Goal: Contribute content: Add original content to the website for others to see

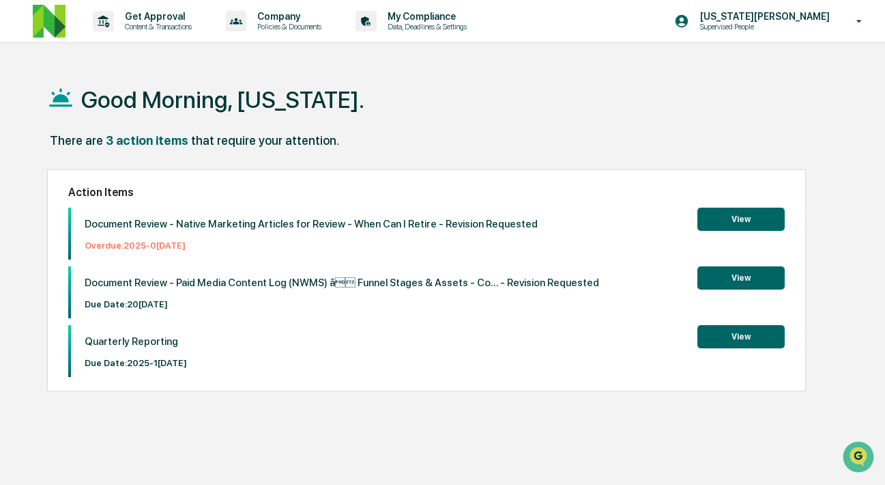
click at [734, 278] on button "View" at bounding box center [741, 277] width 87 height 23
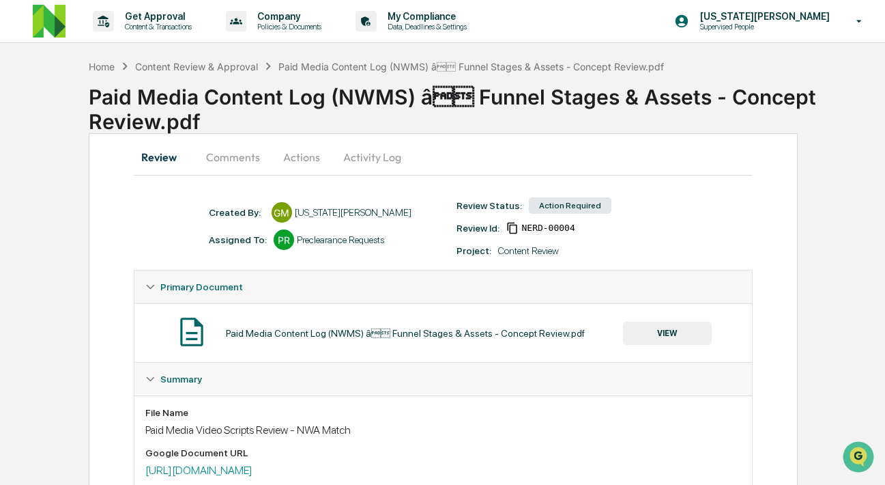
click at [377, 158] on button "Activity Log" at bounding box center [372, 157] width 80 height 33
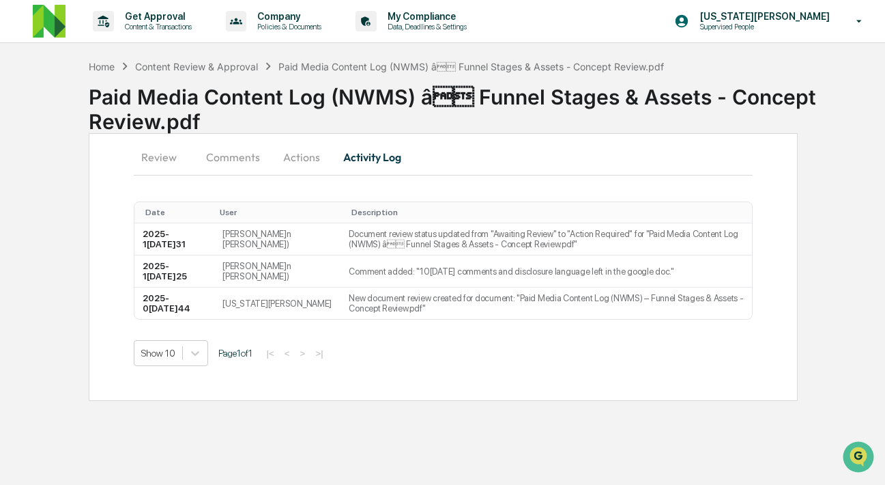
click at [298, 154] on button "Actions" at bounding box center [301, 157] width 61 height 33
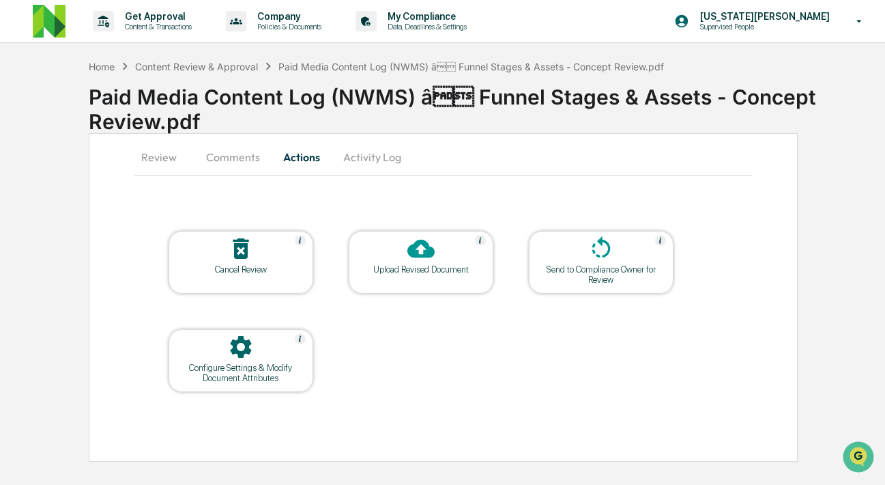
click at [404, 251] on div at bounding box center [421, 249] width 137 height 29
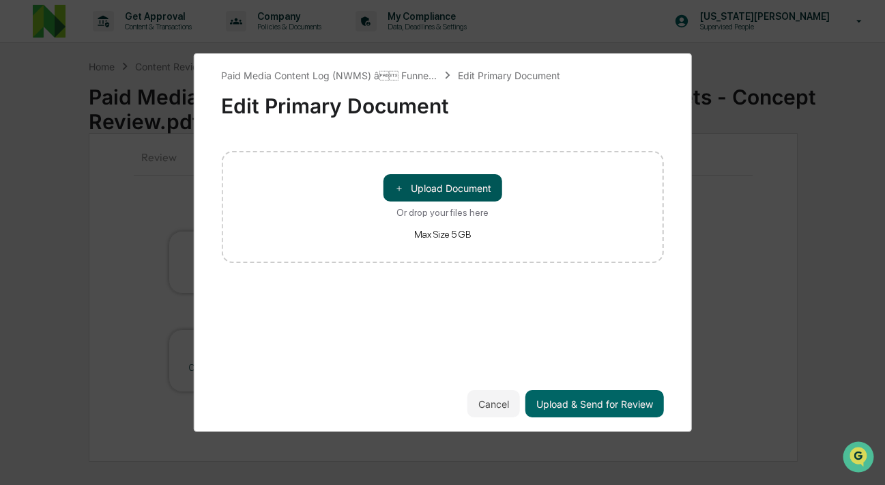
click at [436, 178] on button "＋ Upload Document" at bounding box center [443, 187] width 119 height 27
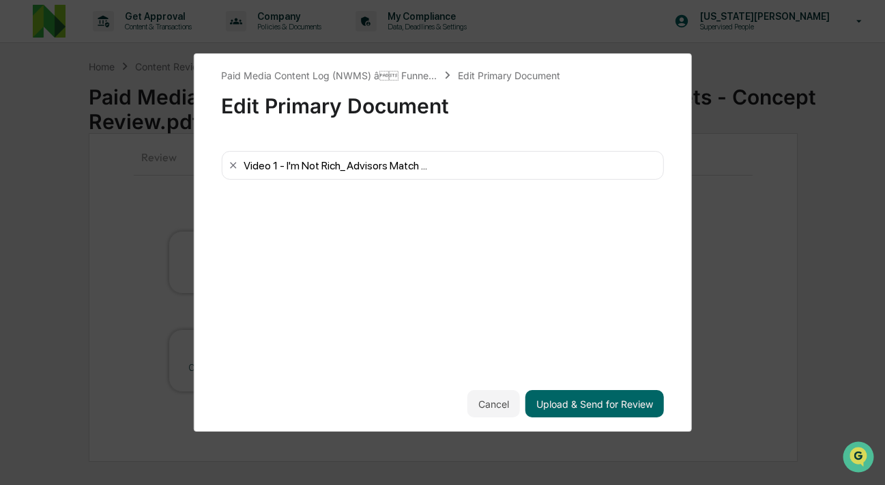
click at [516, 267] on div "Paid Media Content Log (NWMS) â Funne... Edit Primary Document Edit Primary D…" at bounding box center [442, 242] width 443 height 349
click at [569, 397] on button "Upload & Send for Review" at bounding box center [595, 403] width 139 height 27
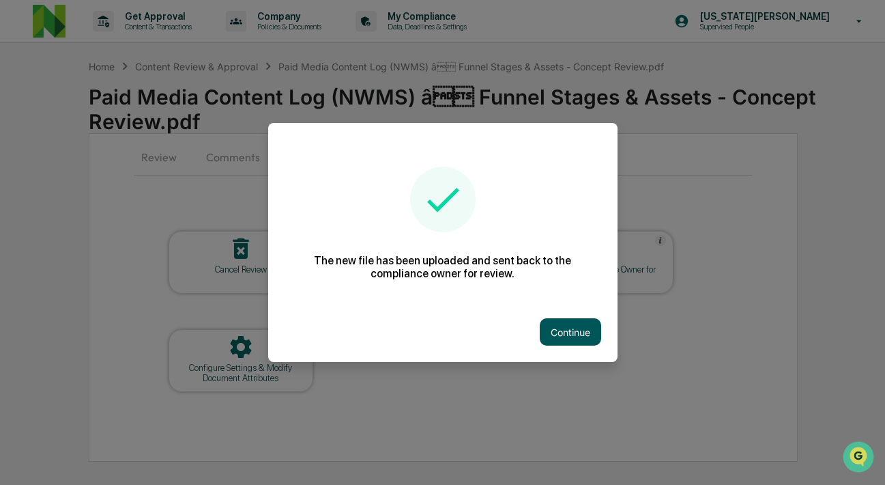
click at [565, 332] on button "Continue" at bounding box center [570, 331] width 61 height 27
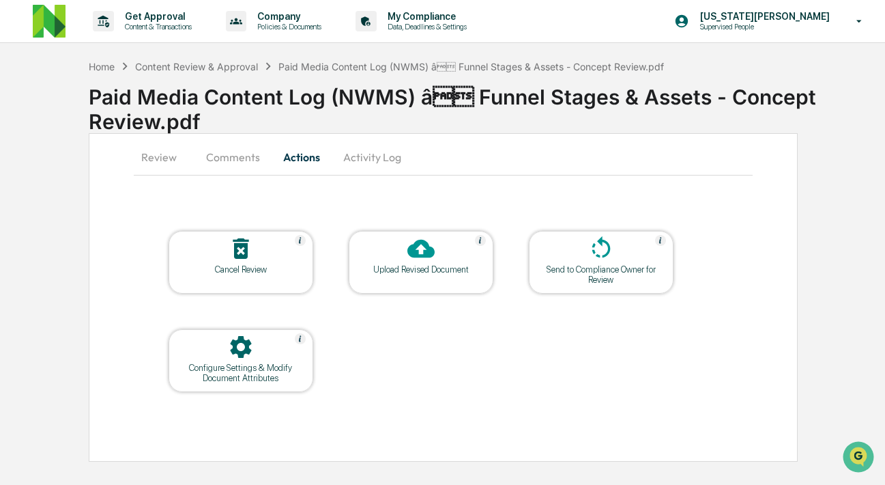
click at [255, 154] on button "Comments" at bounding box center [233, 157] width 76 height 33
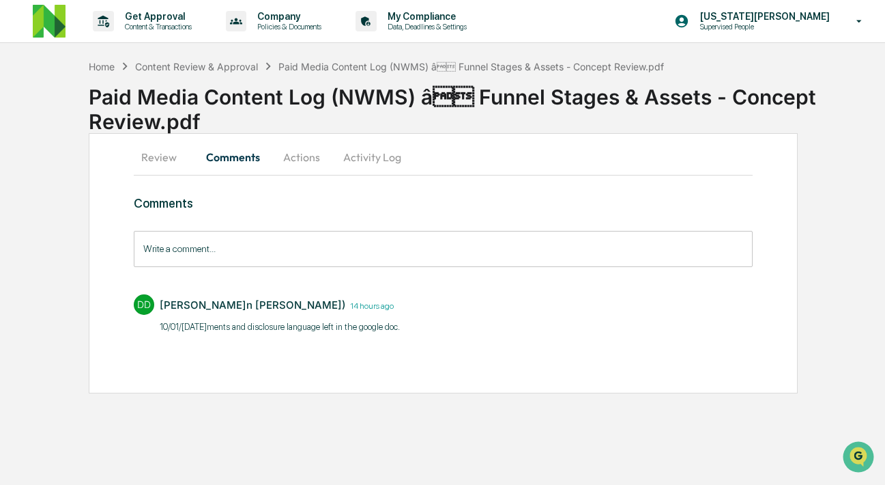
click at [304, 160] on button "Actions" at bounding box center [301, 157] width 61 height 33
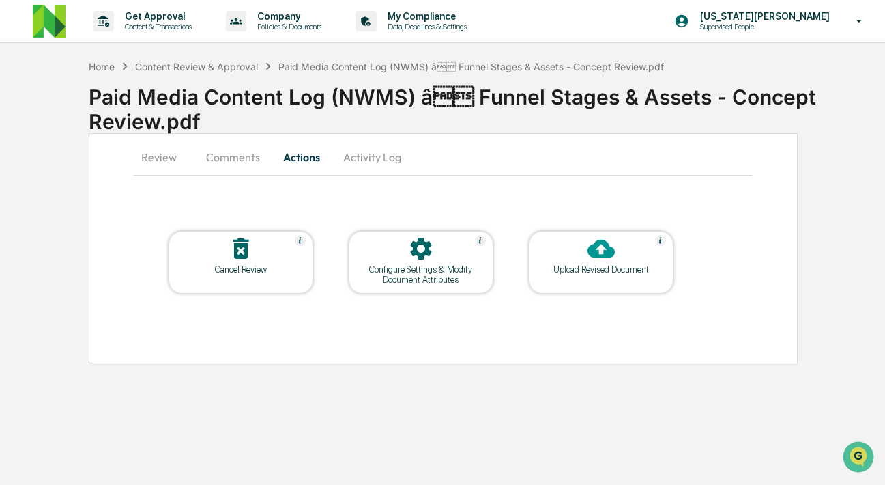
click at [239, 154] on button "Comments" at bounding box center [233, 157] width 76 height 33
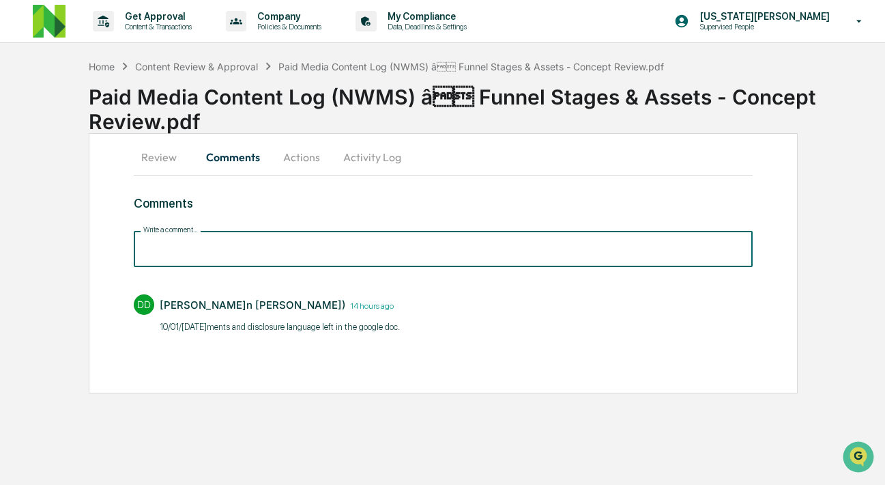
click at [249, 248] on input "Write a comment..." at bounding box center [444, 249] width 620 height 36
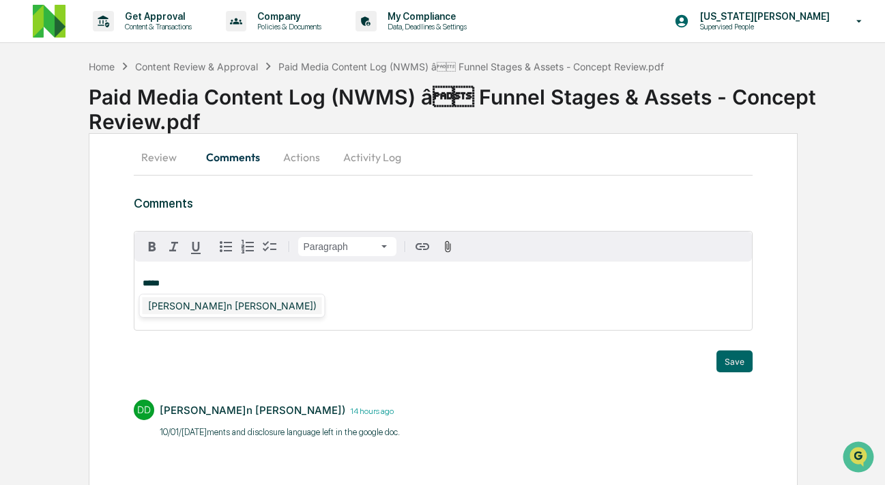
click at [232, 302] on div "[PERSON_NAME]n [PERSON_NAME])" at bounding box center [233, 305] width 180 height 17
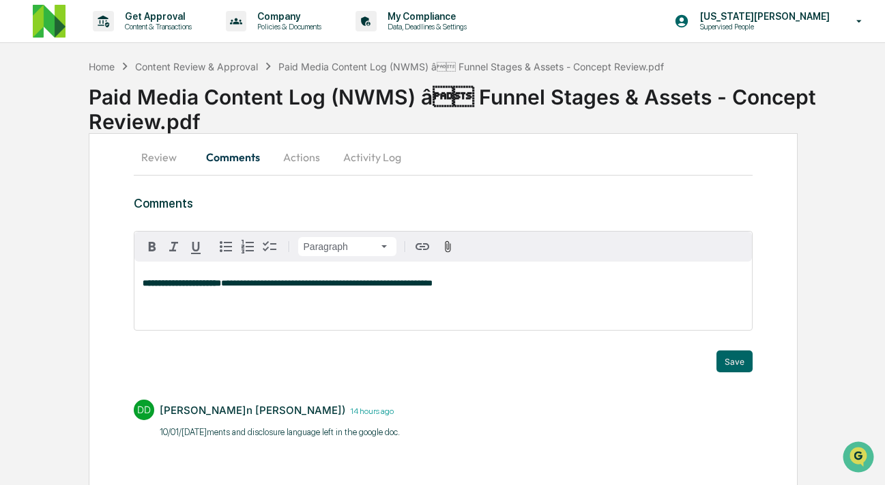
click at [433, 285] on span "**********" at bounding box center [327, 283] width 212 height 9
click at [591, 297] on div "**********" at bounding box center [443, 295] width 618 height 68
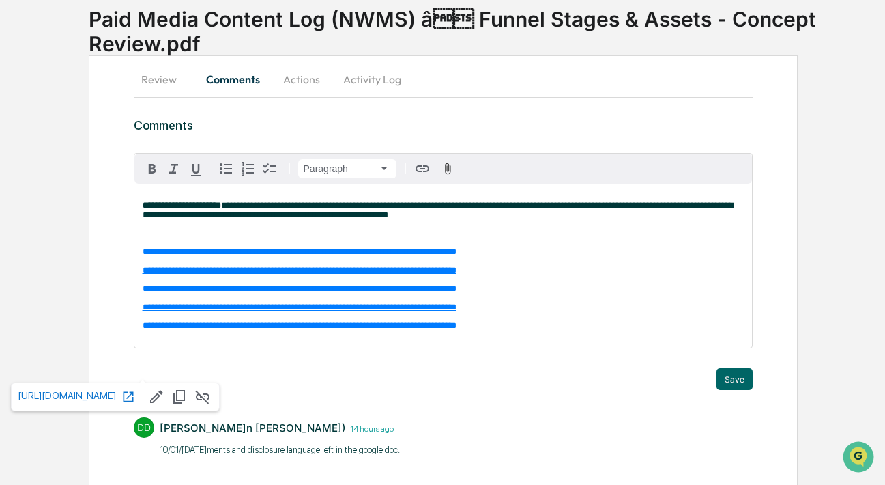
scroll to position [99, 0]
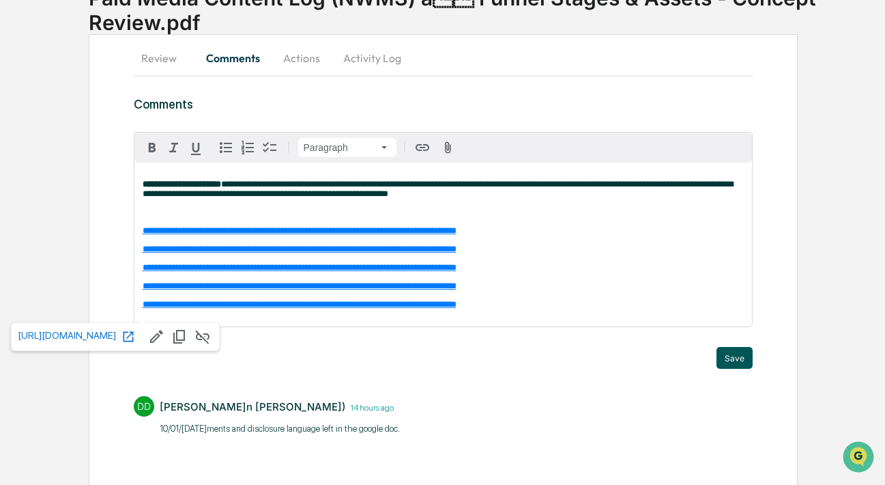
click at [748, 359] on button "Save" at bounding box center [735, 358] width 36 height 22
